Goal: Transaction & Acquisition: Purchase product/service

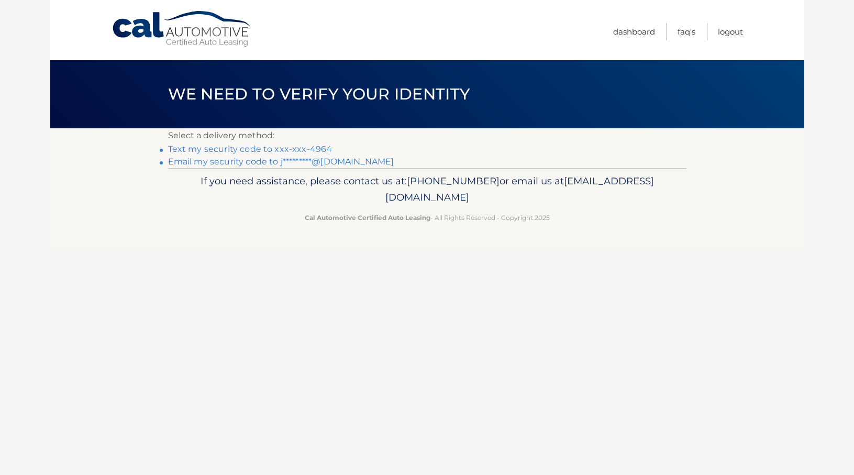
click at [308, 154] on link "Text my security code to xxx-xxx-4964" at bounding box center [250, 149] width 164 height 10
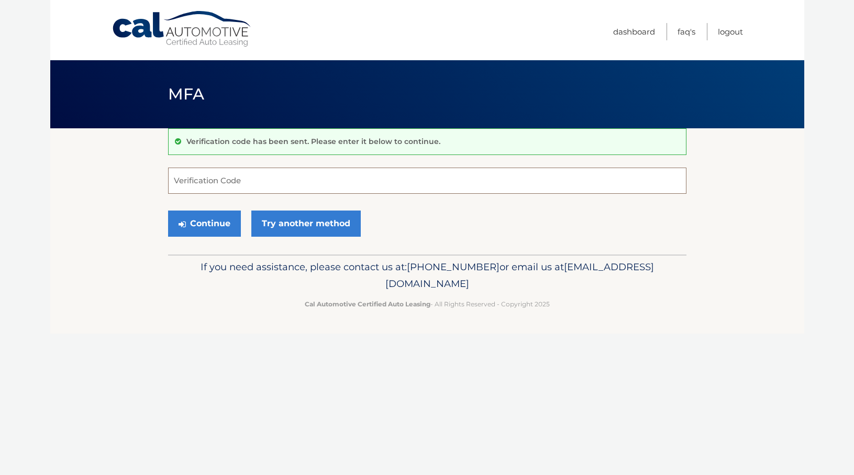
click at [287, 187] on input "Verification Code" at bounding box center [427, 181] width 519 height 26
type input "528834"
click at [221, 234] on button "Continue" at bounding box center [204, 224] width 73 height 26
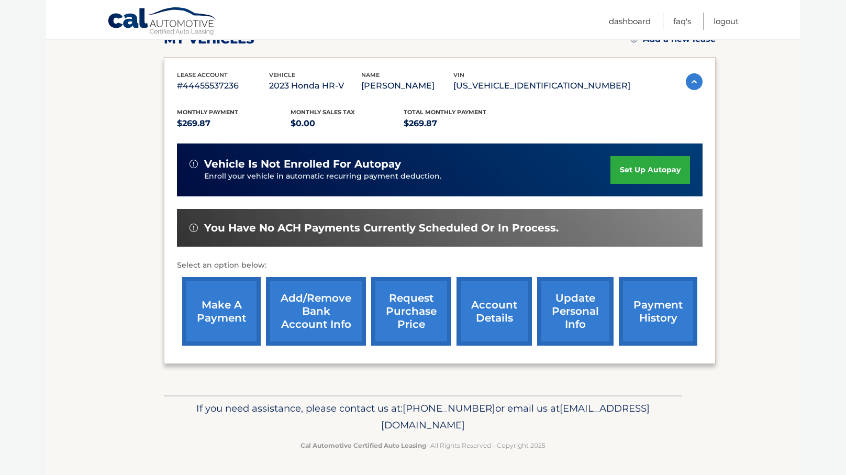
scroll to position [75, 0]
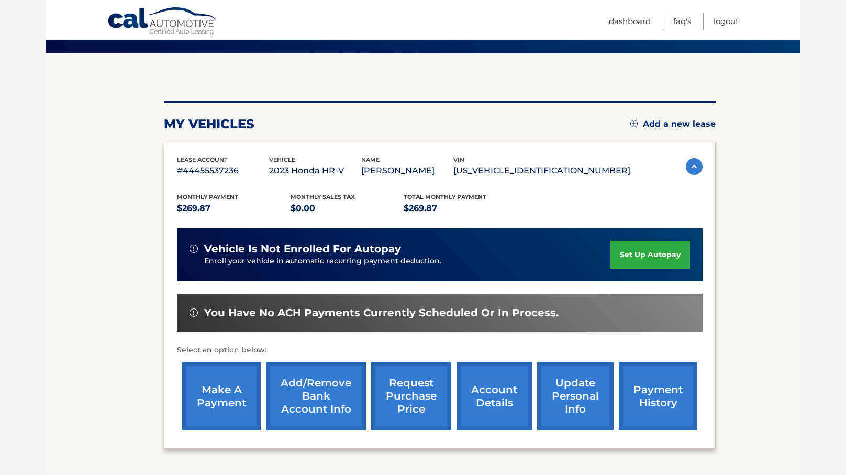
click at [221, 390] on link "make a payment" at bounding box center [221, 396] width 79 height 69
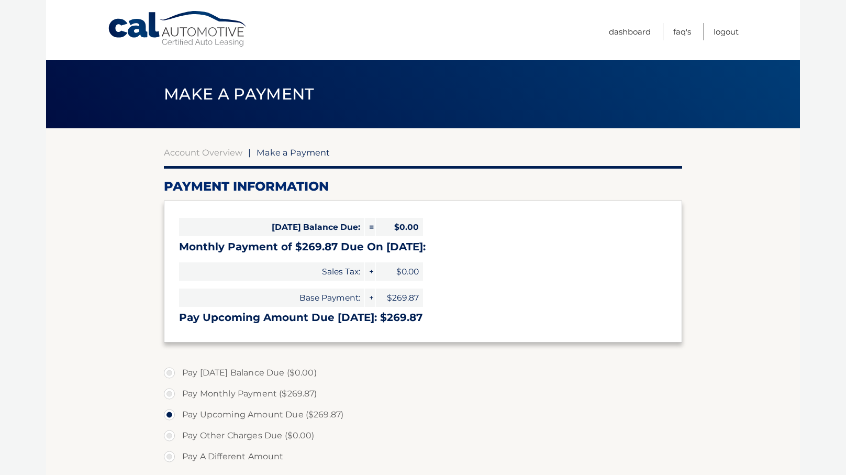
select select "NDYyZjM2ZmYtZjQ5NS00YWQzLWE0M2UtMzQ3M2UzNWIyZjM4"
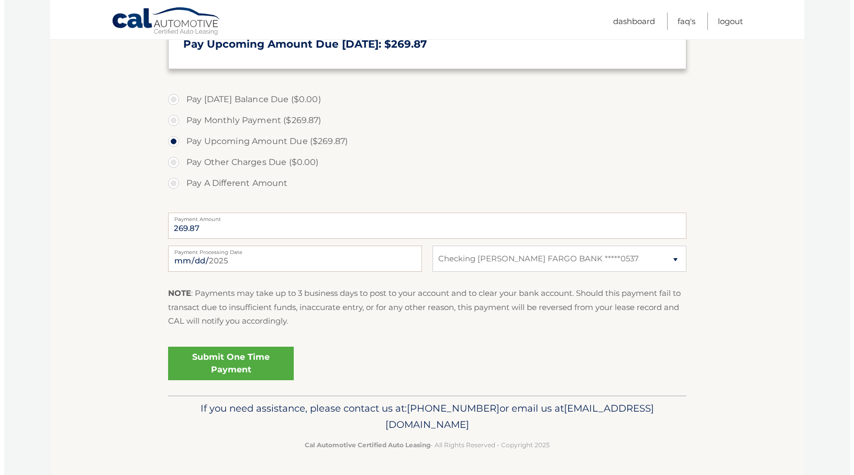
scroll to position [337, 0]
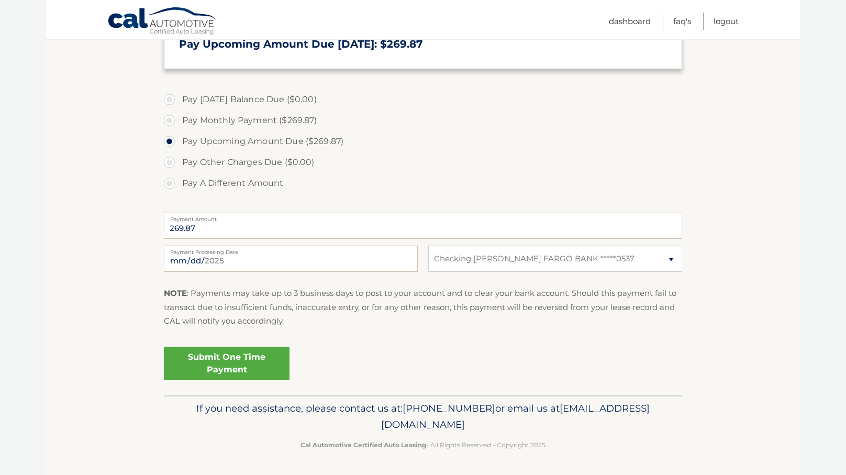
click at [268, 351] on link "Submit One Time Payment" at bounding box center [227, 364] width 126 height 34
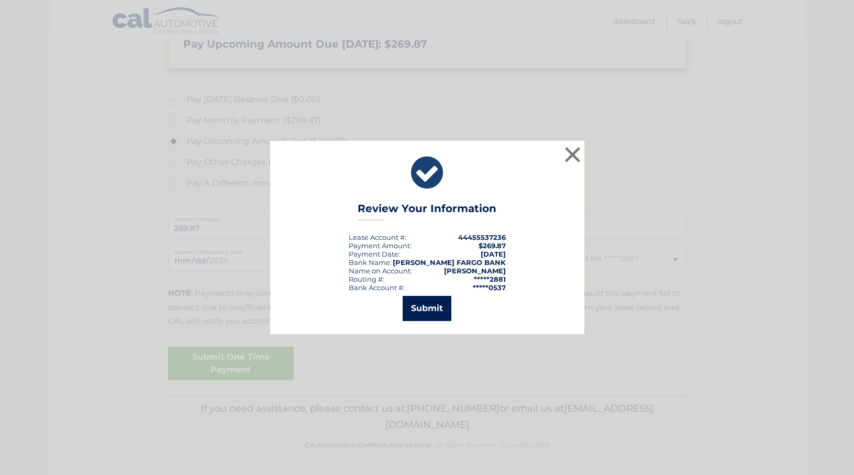
click at [423, 309] on button "Submit" at bounding box center [427, 308] width 49 height 25
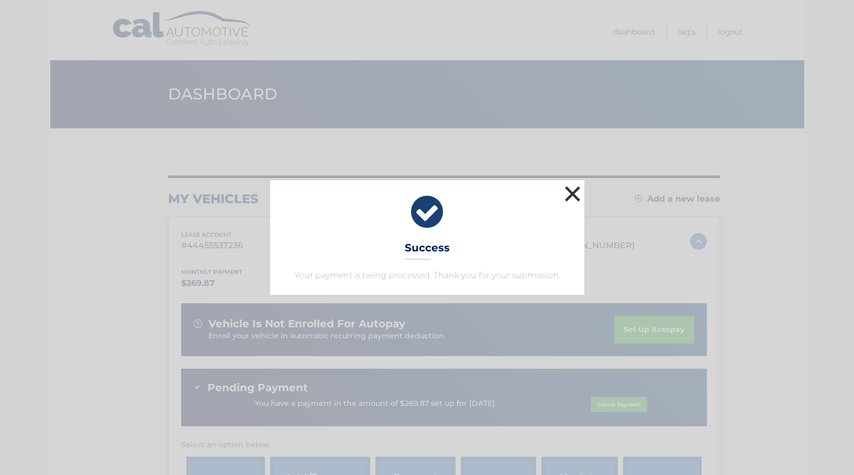
click at [572, 183] on button "×" at bounding box center [573, 193] width 21 height 21
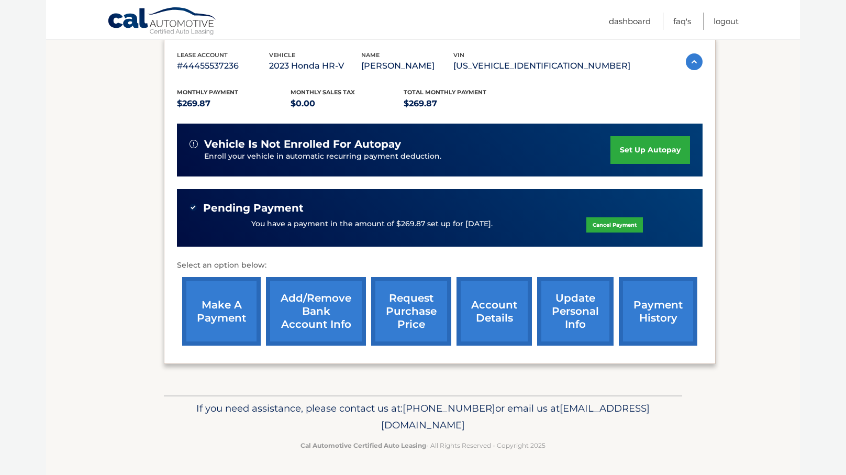
scroll to position [184, 0]
click at [492, 312] on link "account details" at bounding box center [494, 311] width 75 height 69
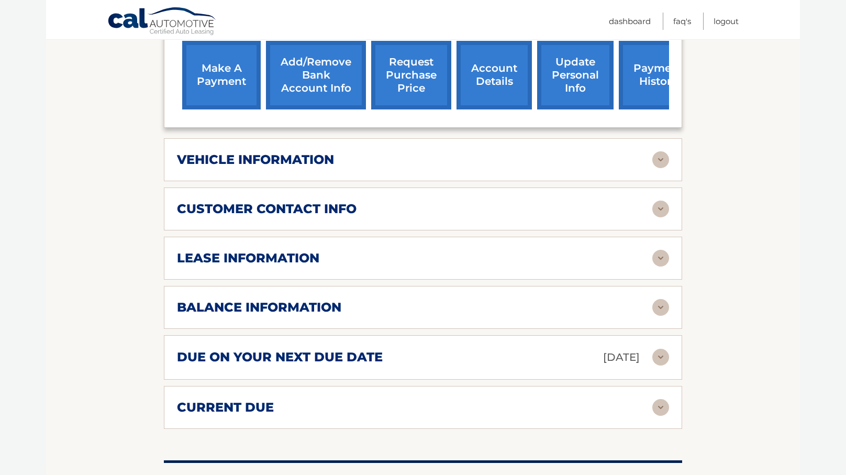
scroll to position [436, 0]
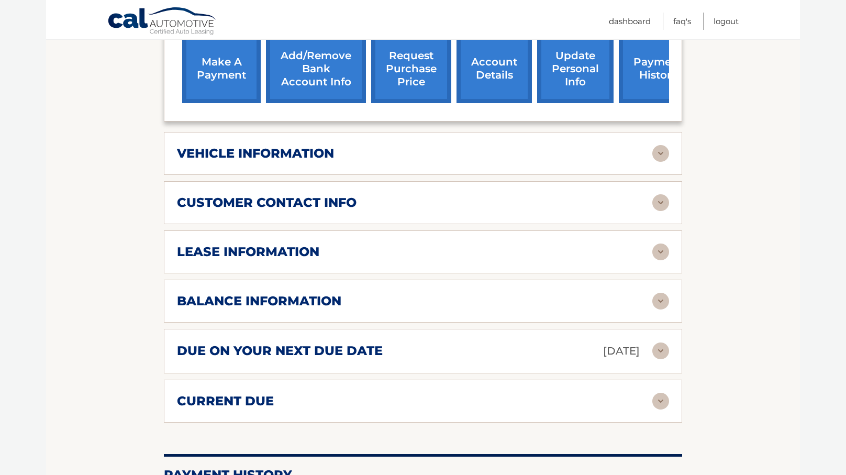
click at [255, 248] on h2 "lease information" at bounding box center [248, 252] width 142 height 16
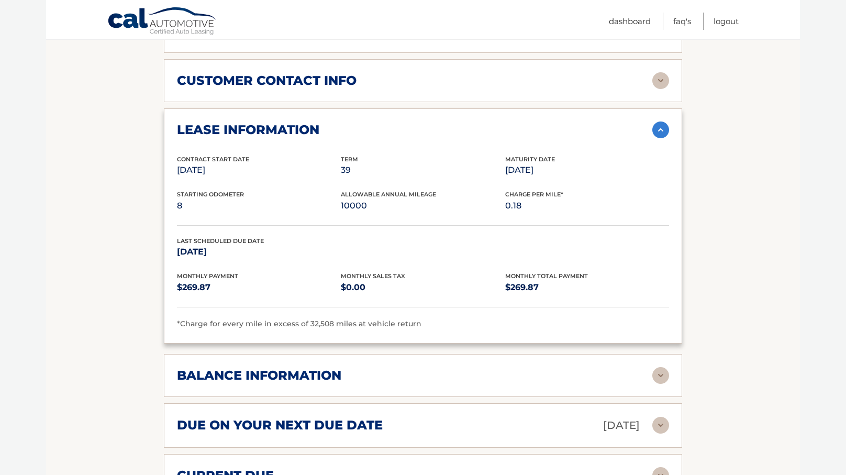
scroll to position [611, 0]
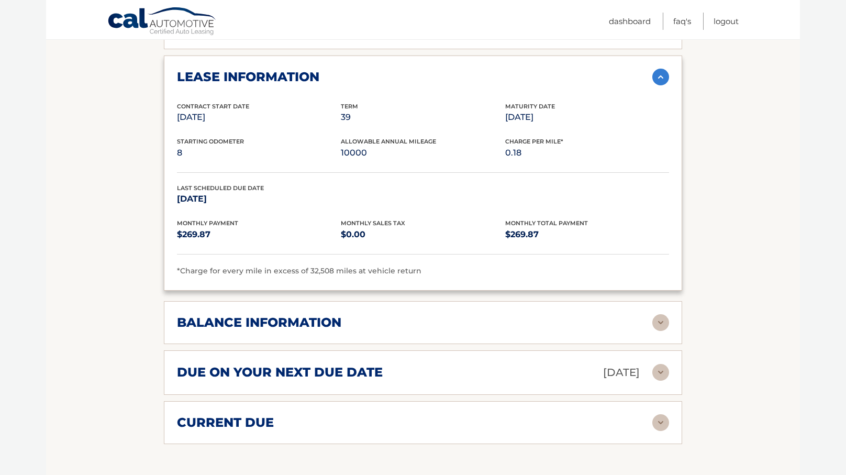
click at [302, 324] on h2 "balance information" at bounding box center [259, 323] width 164 height 16
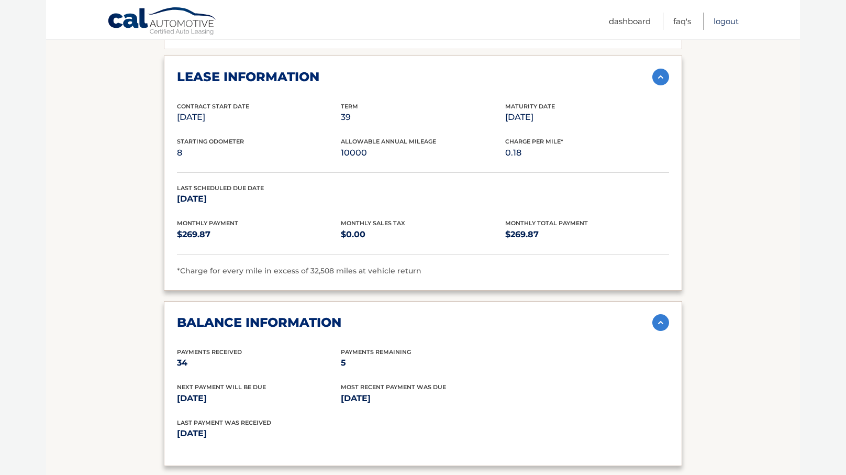
click at [718, 21] on link "Logout" at bounding box center [726, 21] width 25 height 17
